Goal: Information Seeking & Learning: Learn about a topic

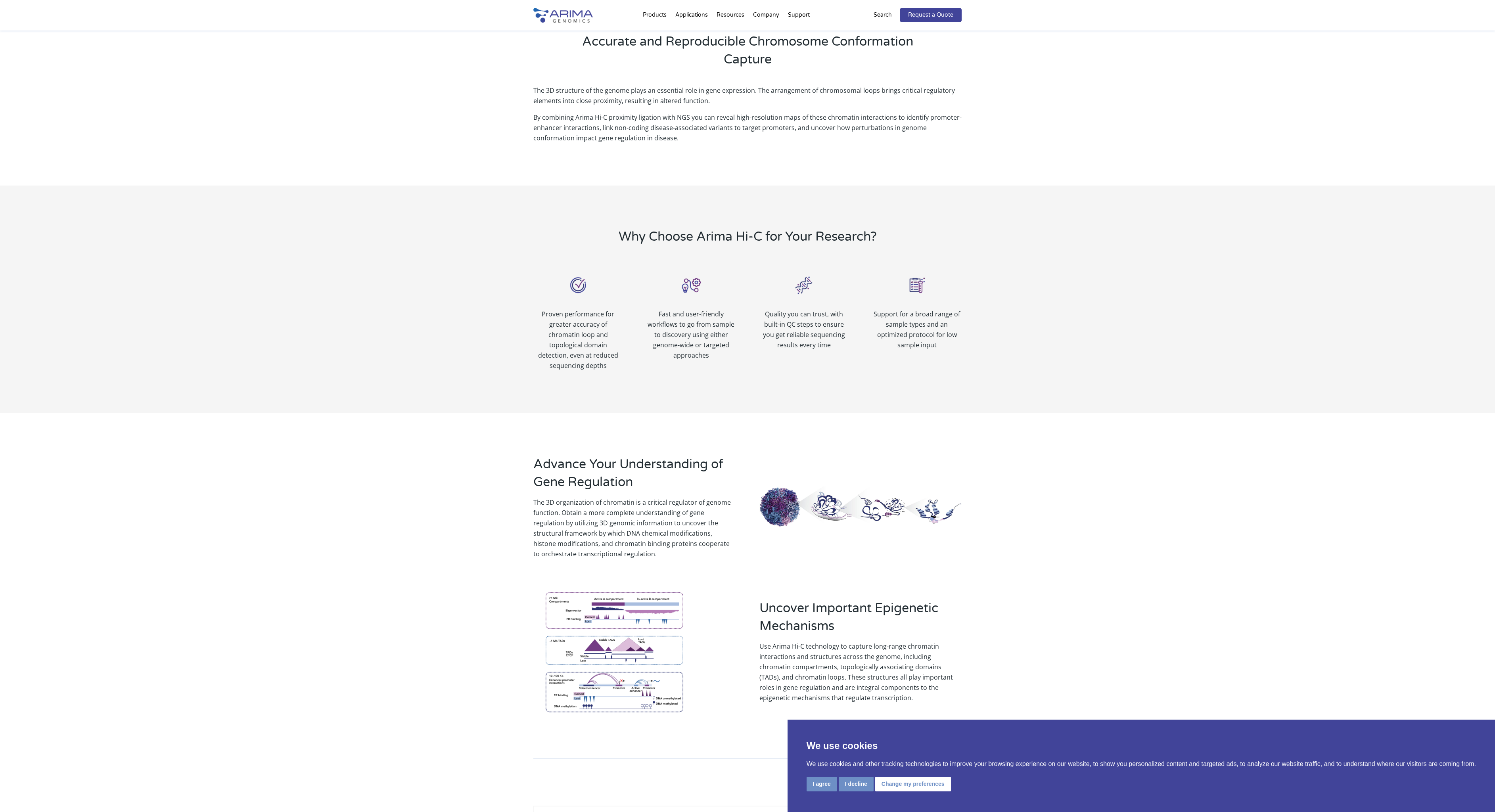
scroll to position [452, 0]
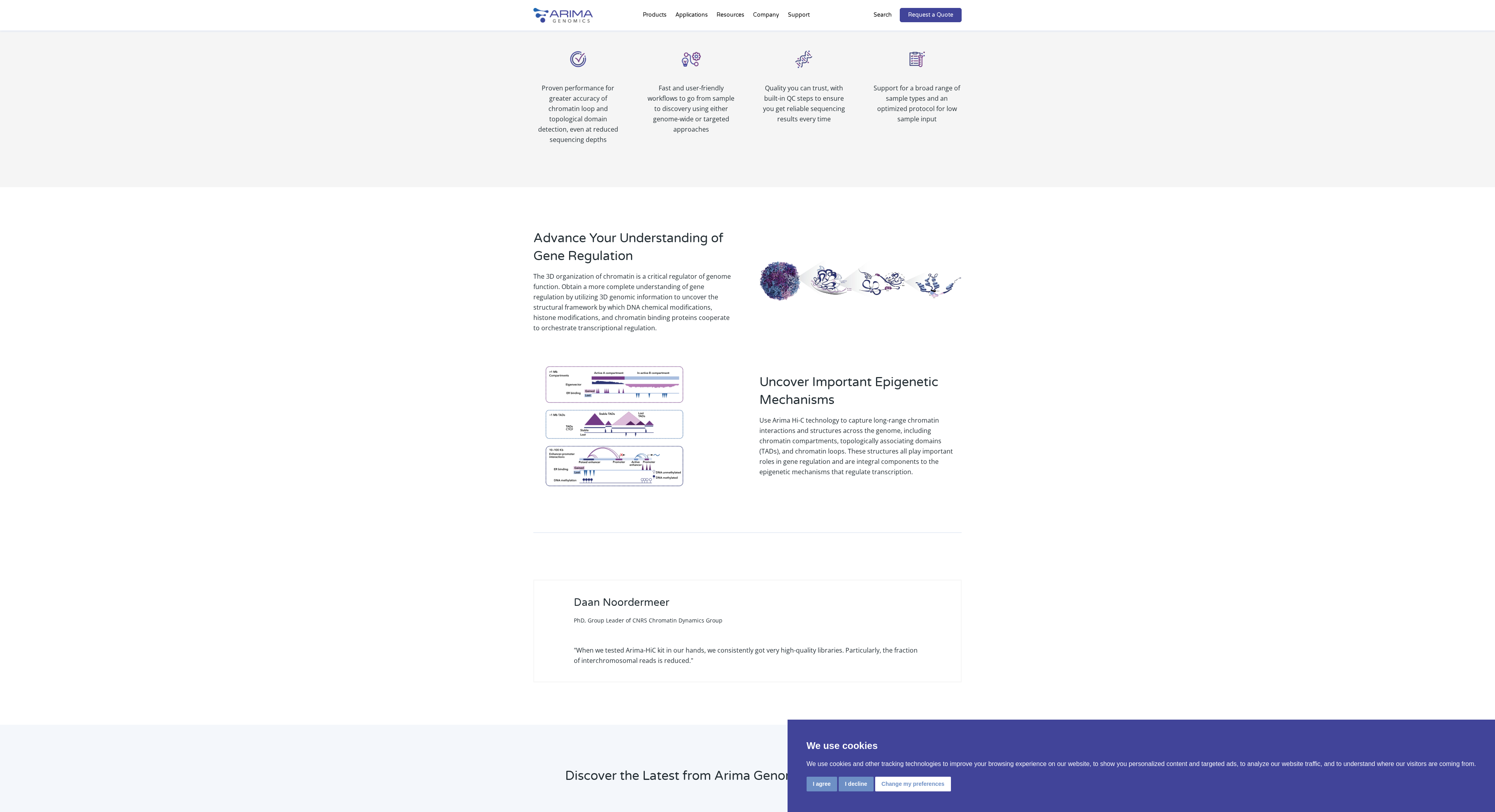
click at [619, 424] on img at bounding box center [613, 425] width 161 height 142
click at [815, 787] on button "I agree" at bounding box center [822, 783] width 31 height 15
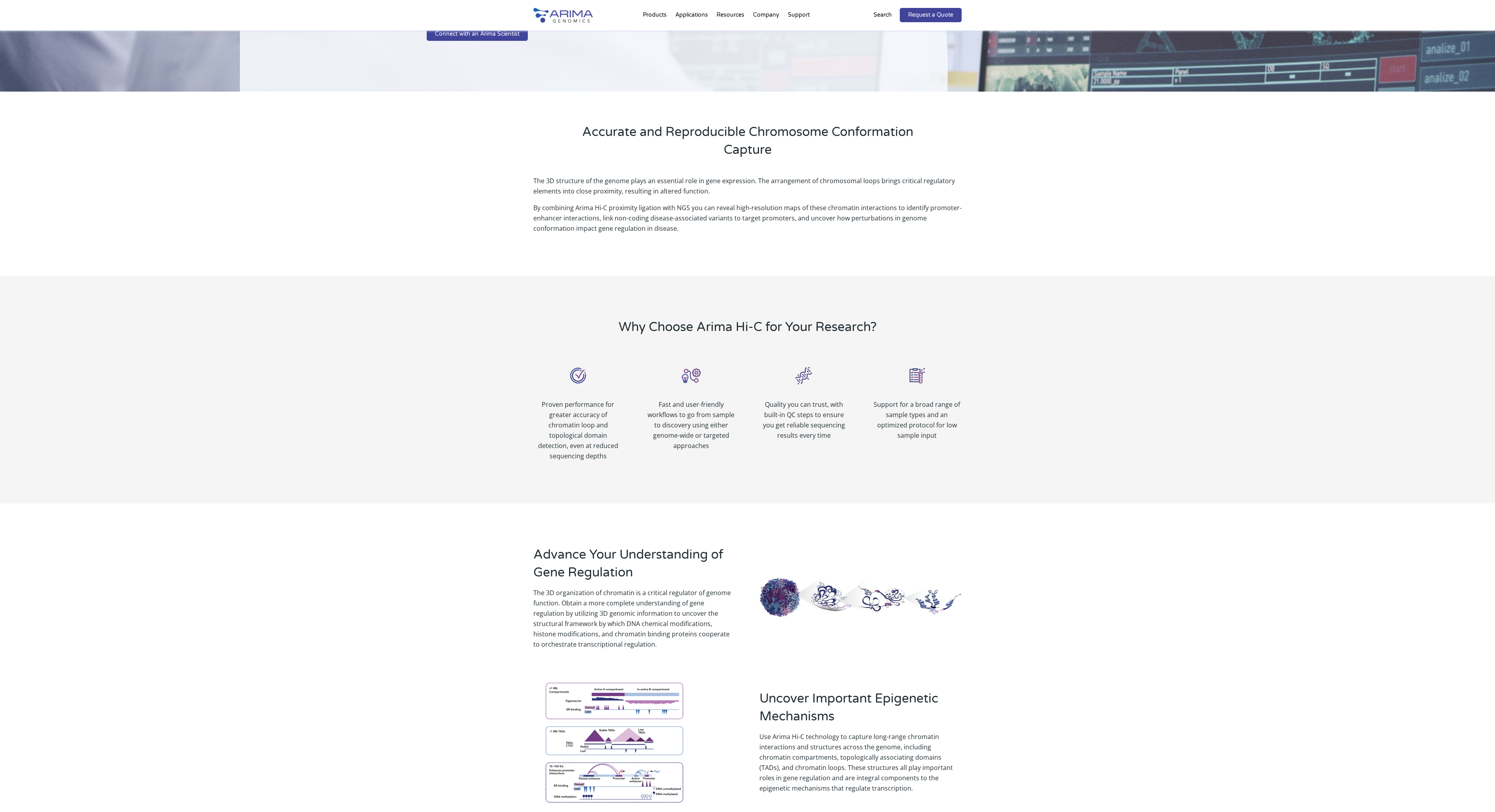
scroll to position [0, 0]
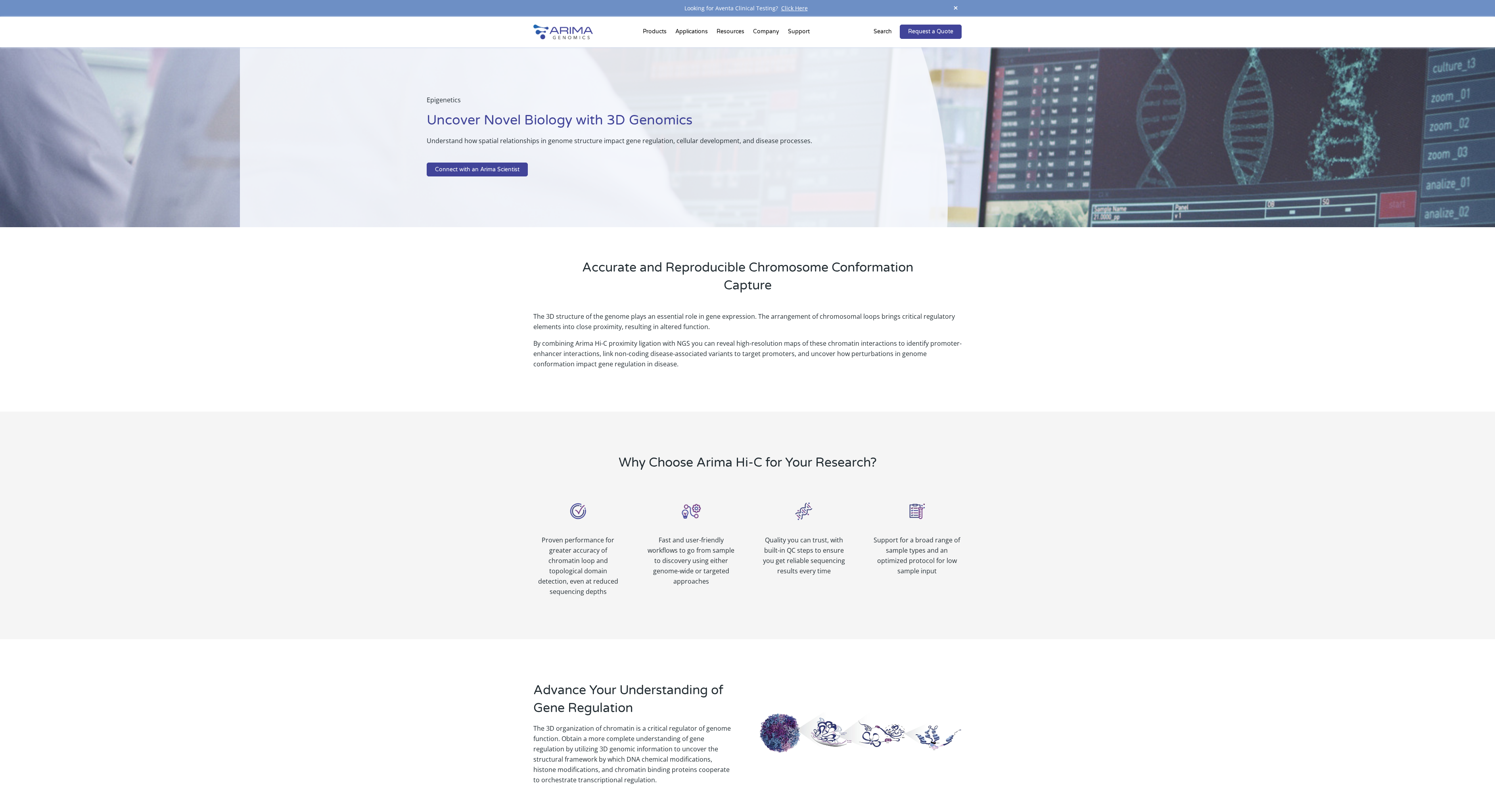
click at [953, 8] on span at bounding box center [956, 9] width 12 height 11
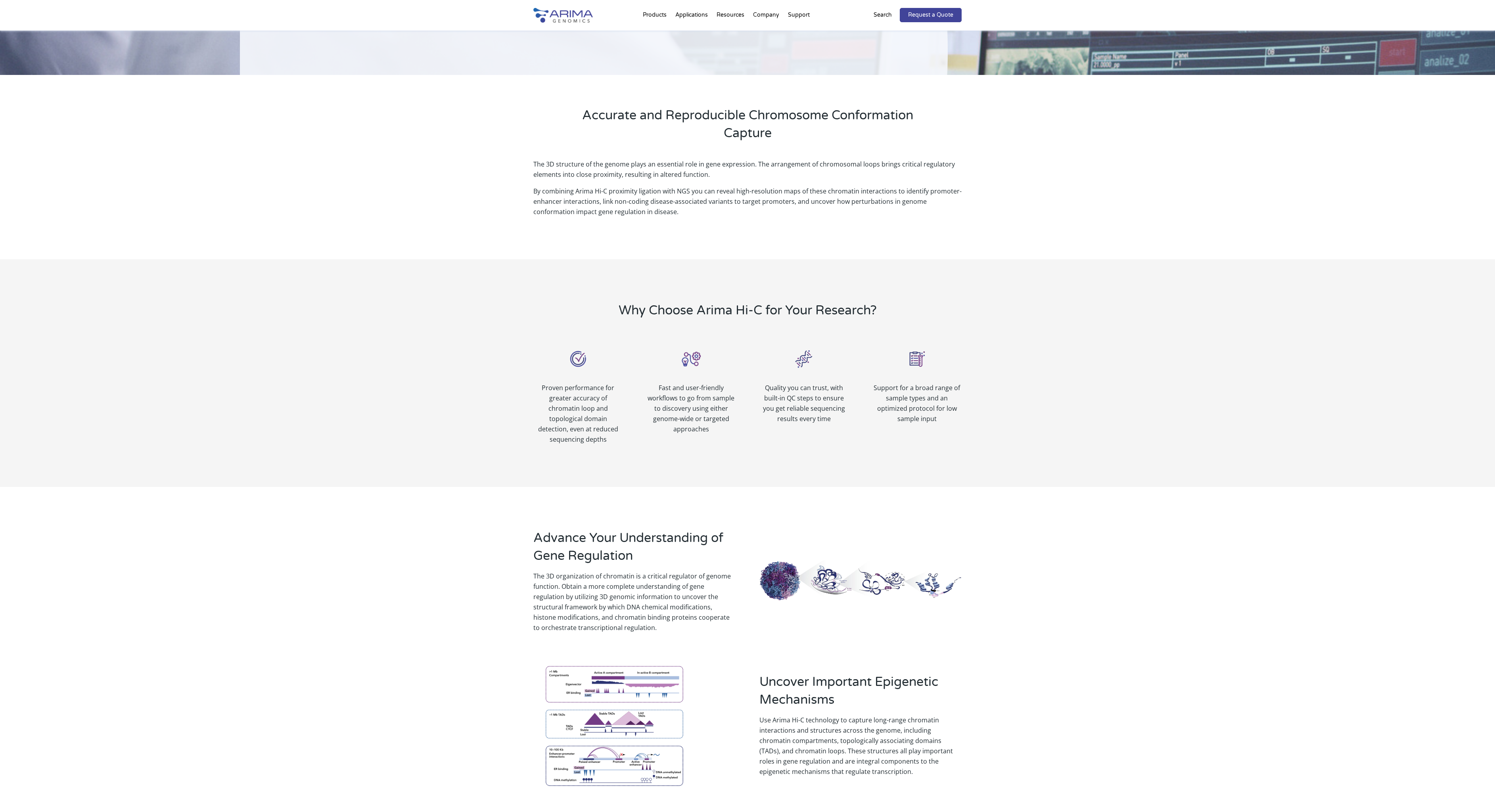
scroll to position [181, 0]
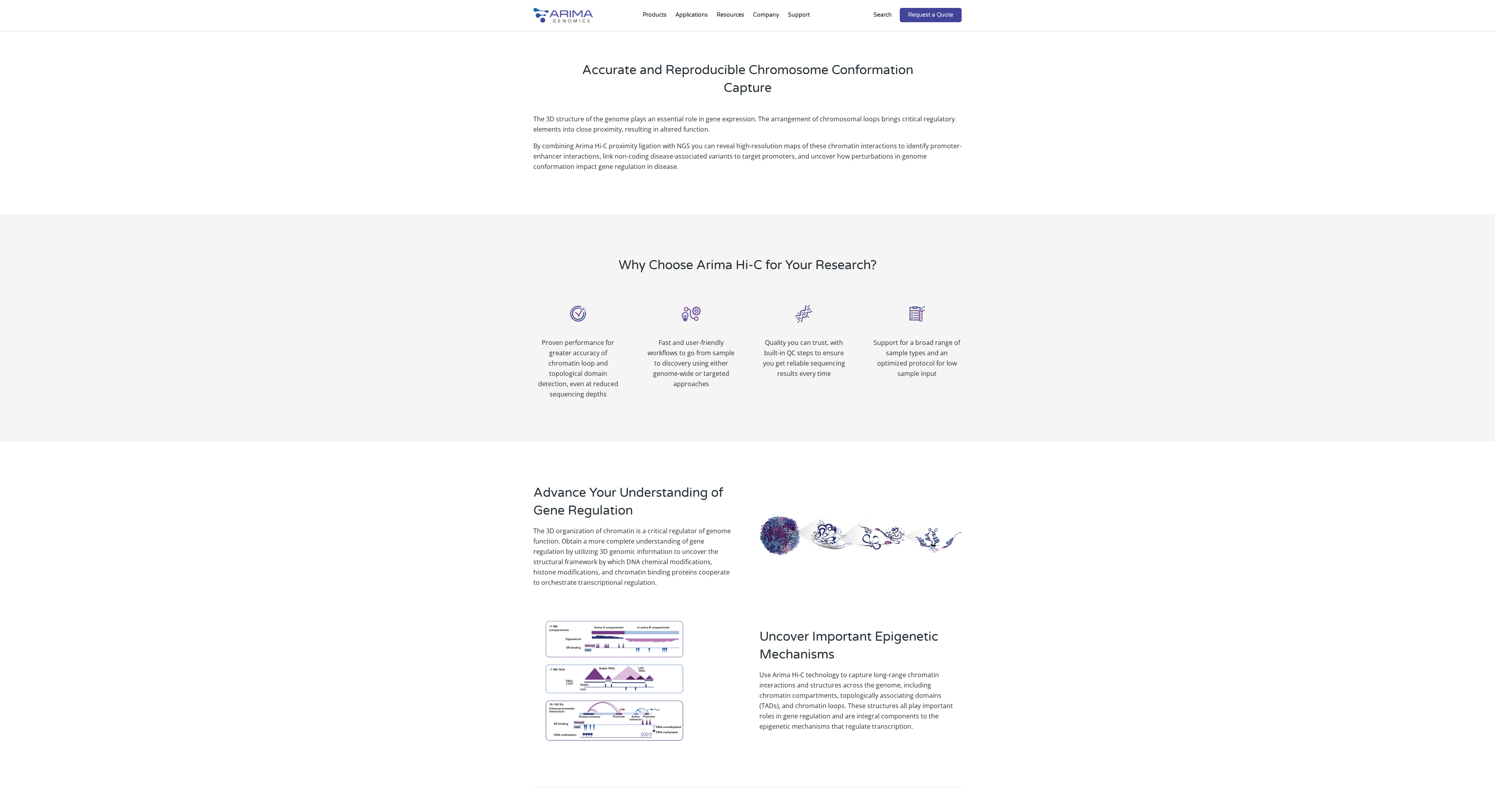
click at [643, 643] on img at bounding box center [613, 680] width 161 height 142
click at [648, 681] on img at bounding box center [613, 680] width 161 height 142
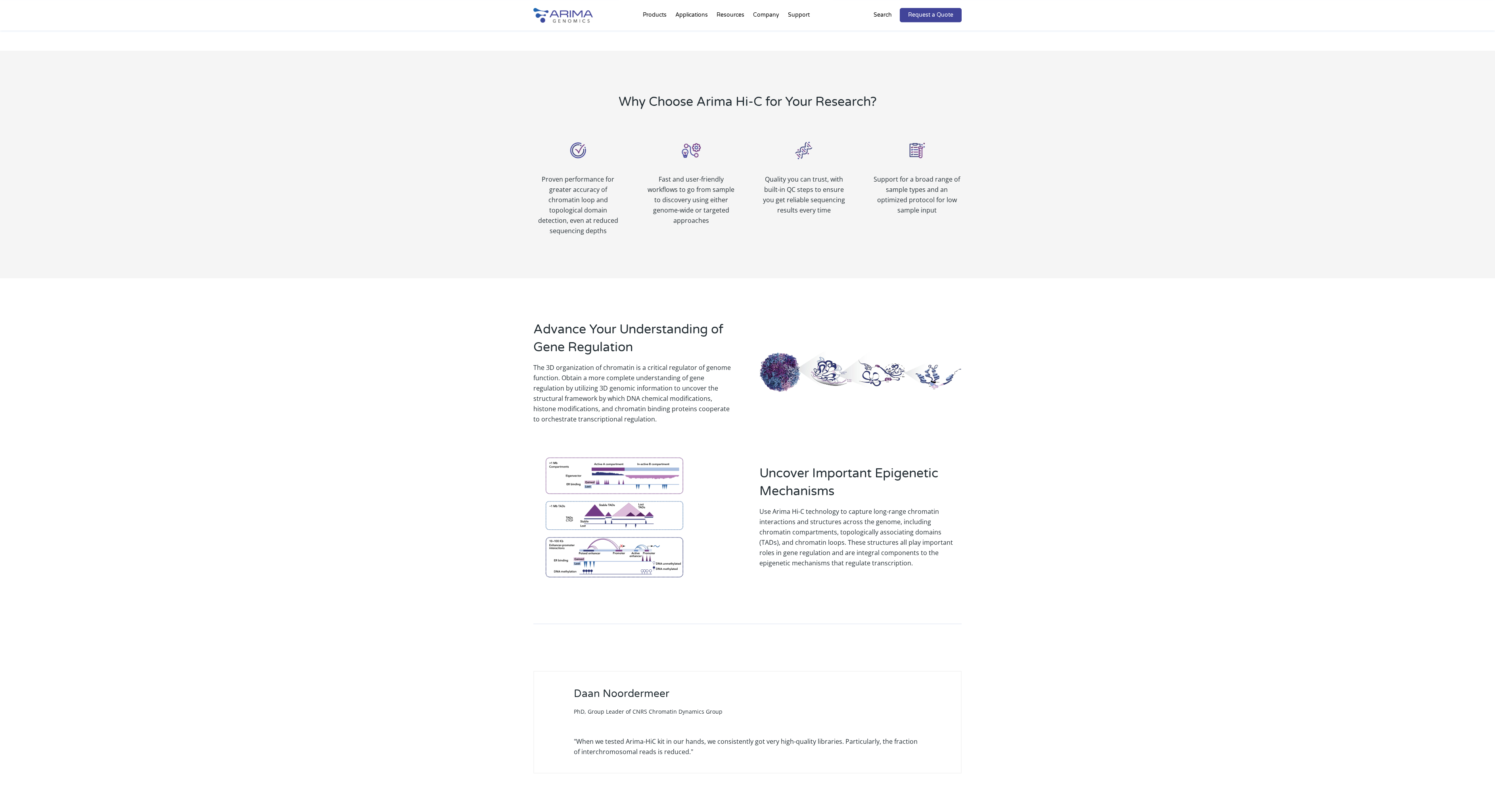
scroll to position [452, 0]
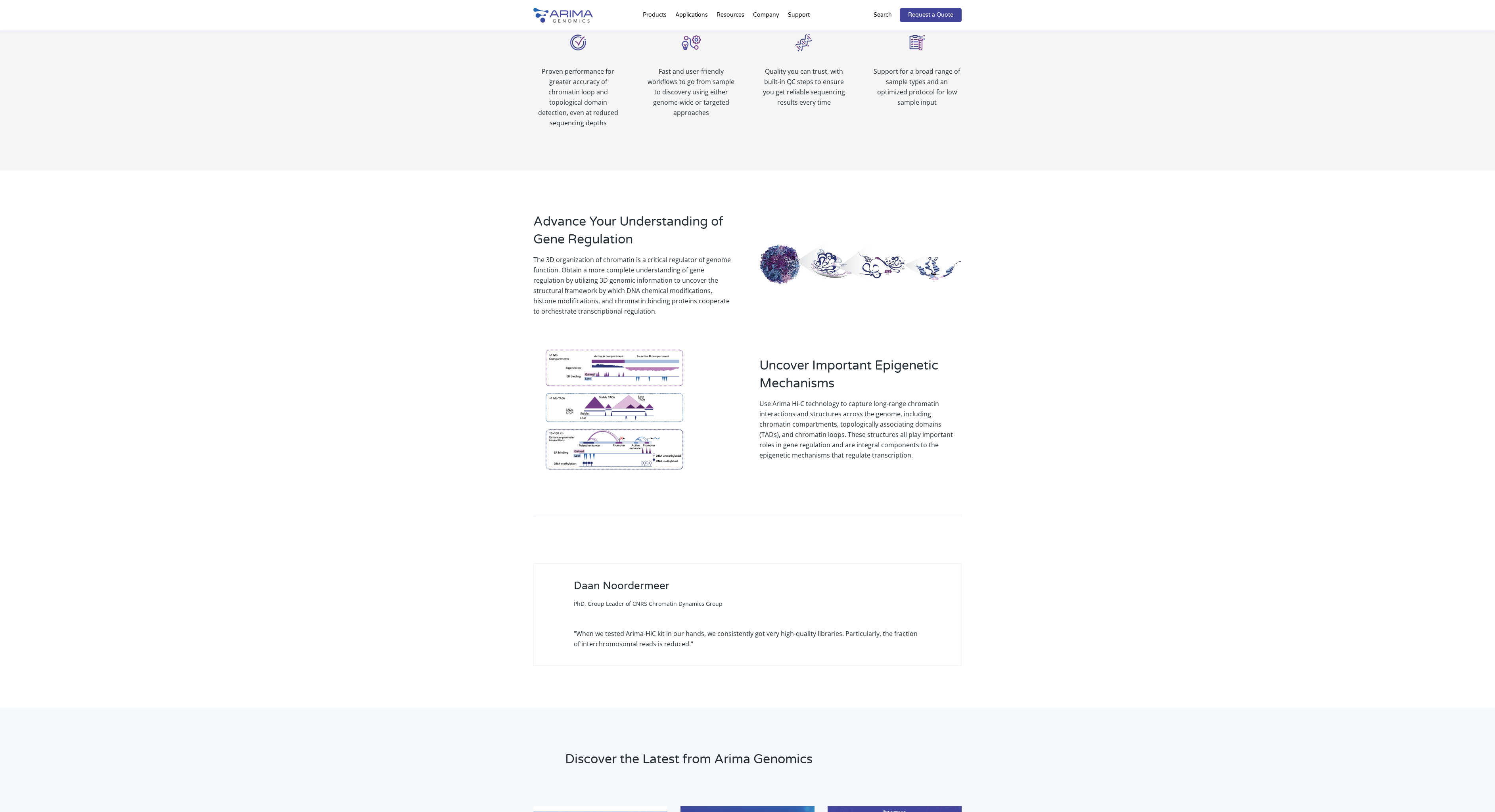
click at [621, 410] on img at bounding box center [613, 409] width 161 height 142
click at [853, 254] on img at bounding box center [860, 264] width 202 height 42
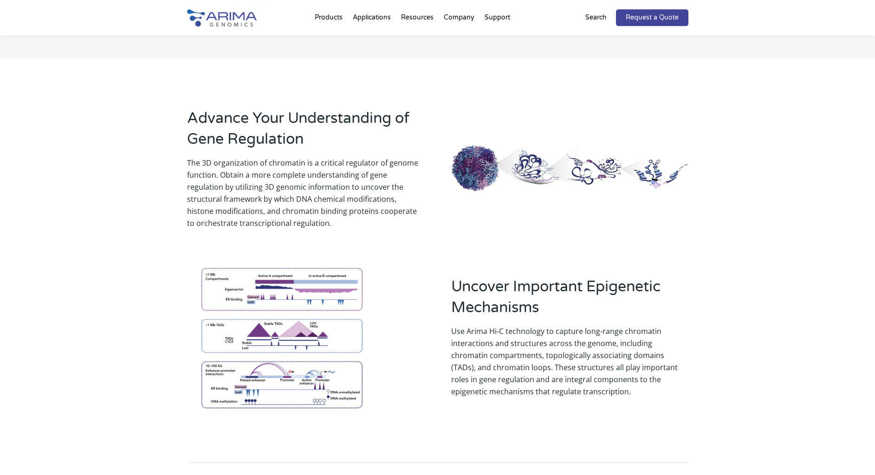
scroll to position [687, 0]
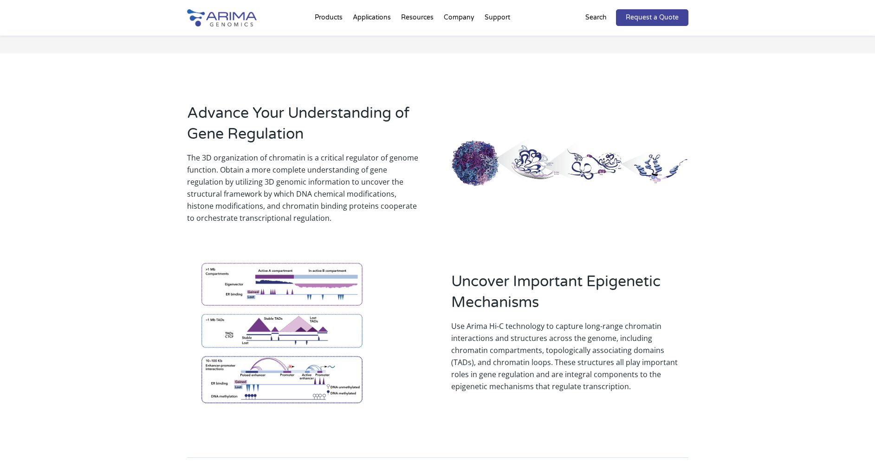
click at [560, 161] on img at bounding box center [569, 163] width 237 height 49
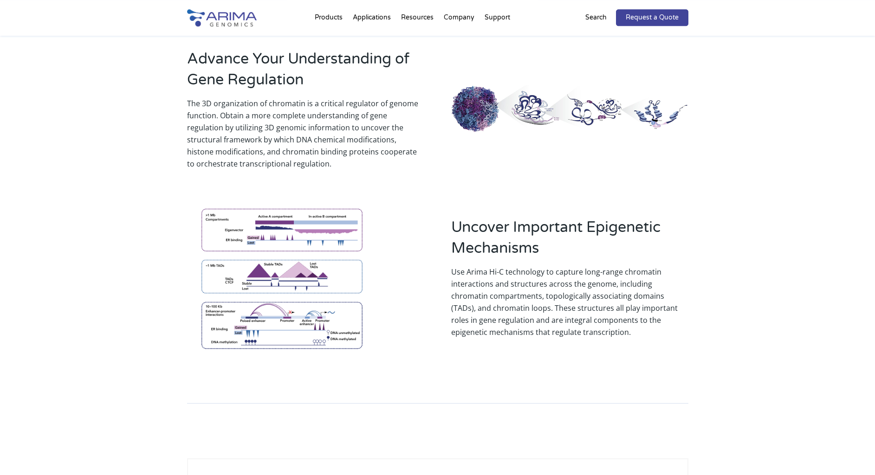
scroll to position [740, 0]
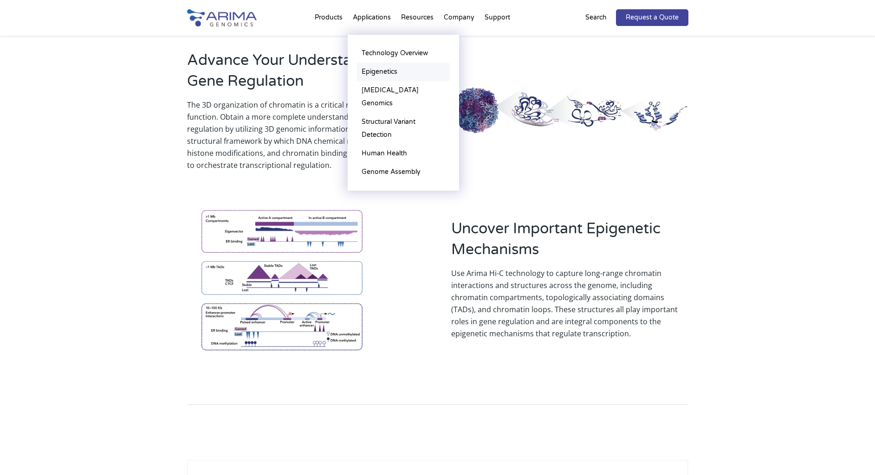
click at [394, 73] on link "Epigenetics" at bounding box center [403, 72] width 93 height 19
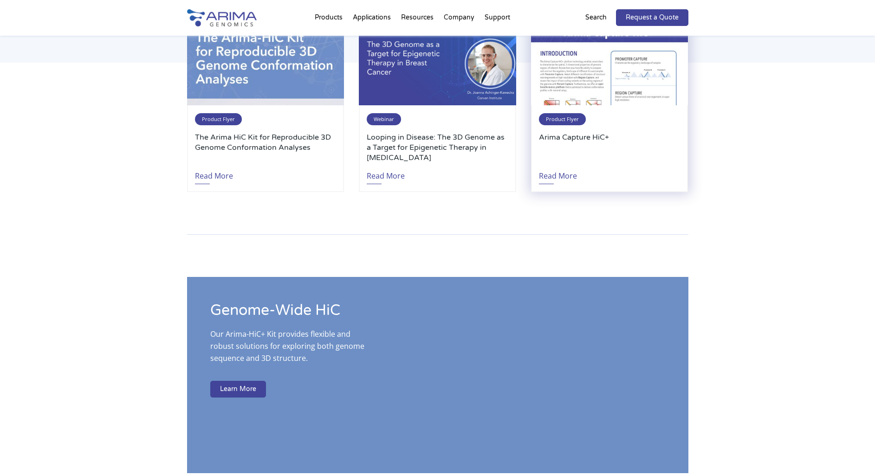
scroll to position [1449, 0]
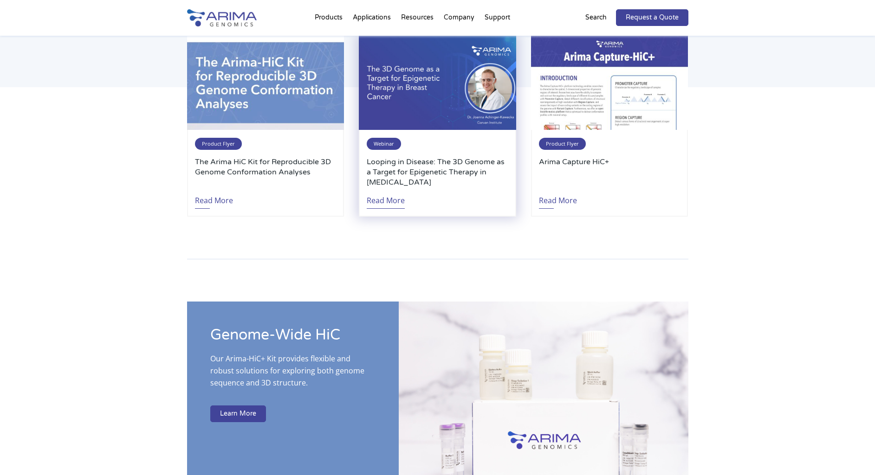
click at [396, 189] on link "Read More" at bounding box center [386, 198] width 38 height 21
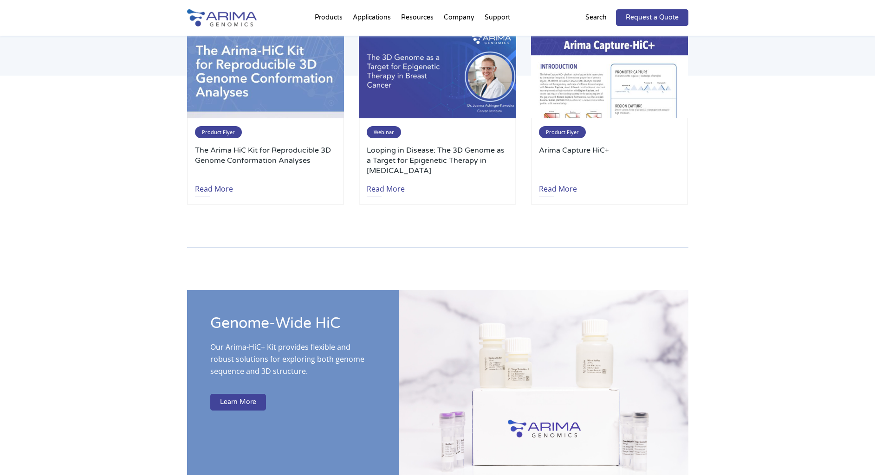
scroll to position [1238, 0]
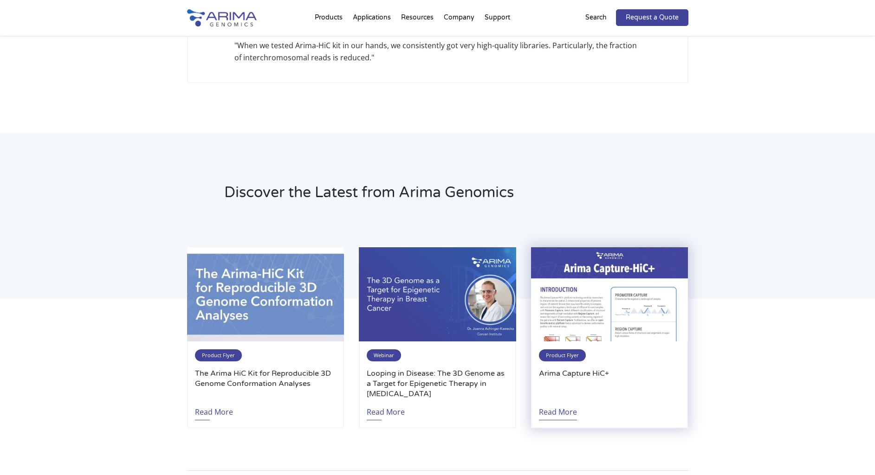
click at [560, 401] on link "Read More" at bounding box center [558, 409] width 38 height 21
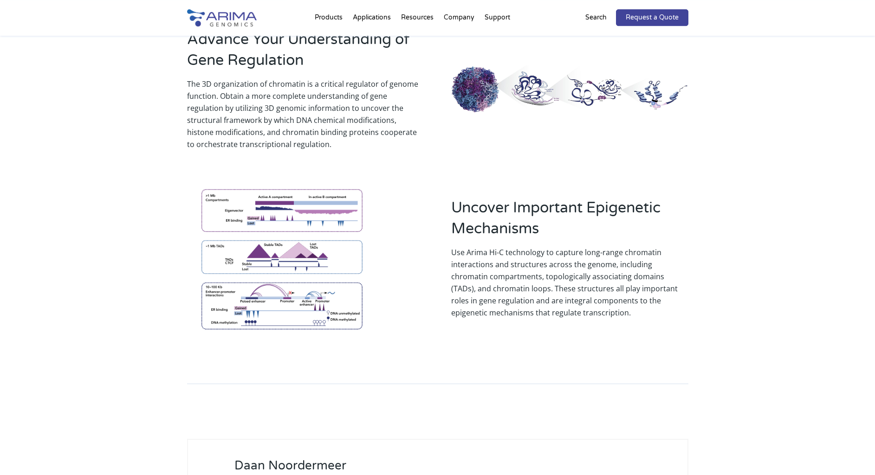
scroll to position [761, 0]
